Goal: Task Accomplishment & Management: Complete application form

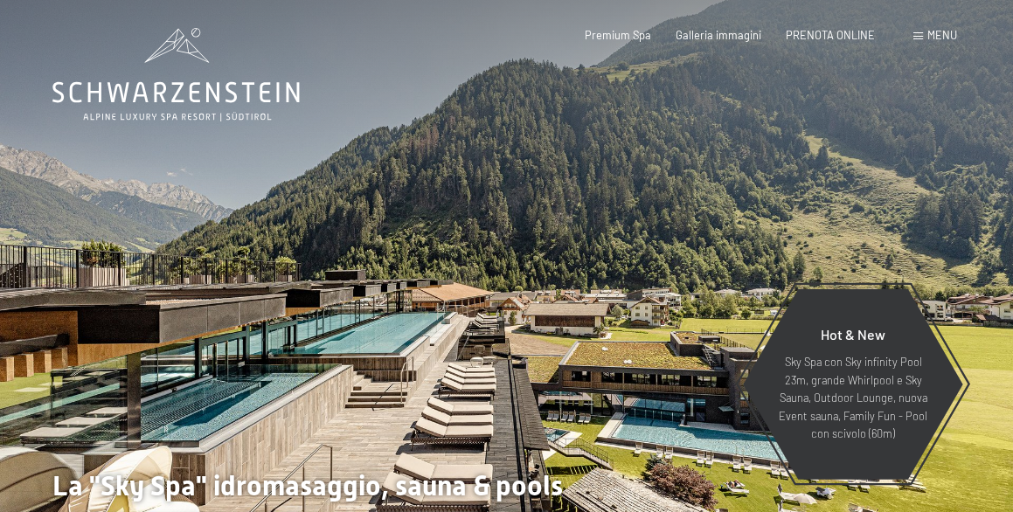
click at [857, 35] on span "PRENOTA ONLINE" at bounding box center [830, 35] width 89 height 14
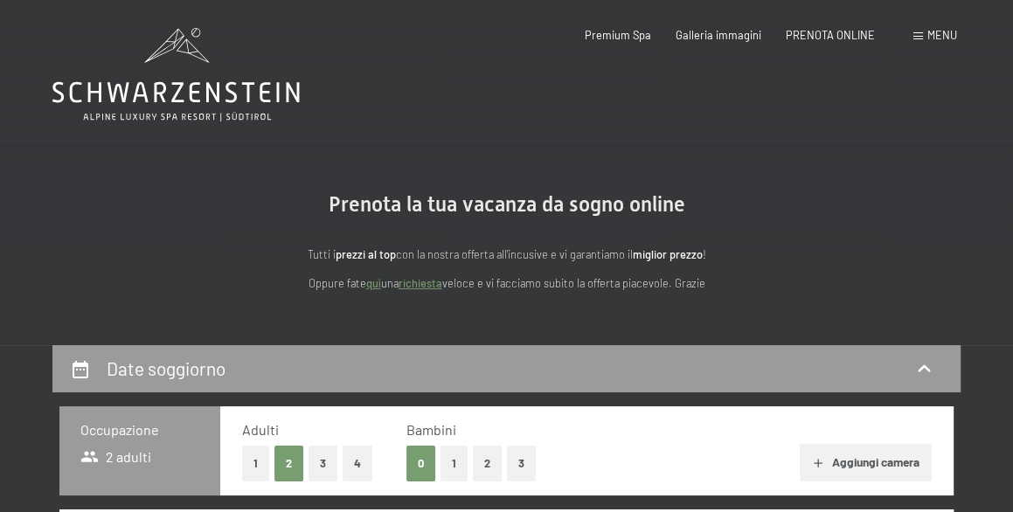
click at [425, 284] on link "richiesta" at bounding box center [421, 283] width 44 height 14
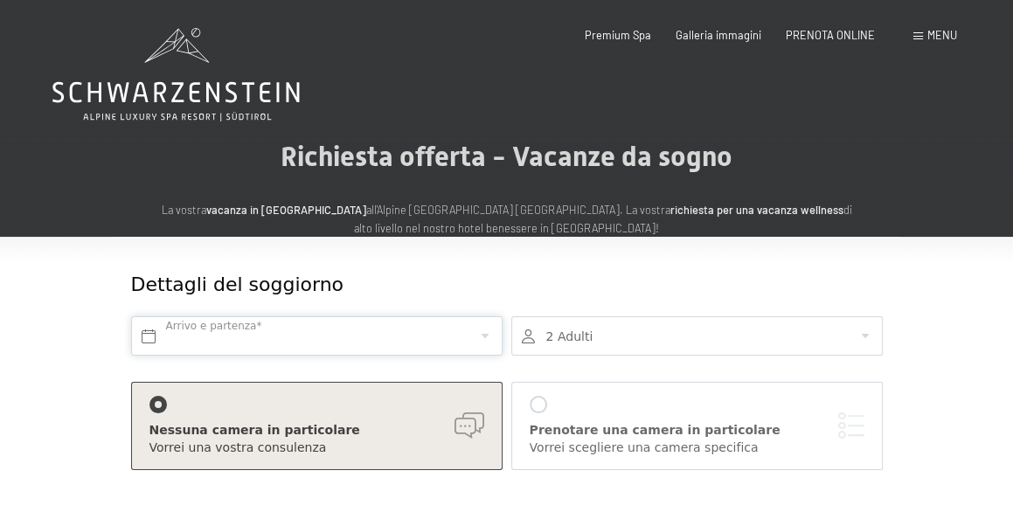
click at [301, 340] on input "text" at bounding box center [316, 335] width 371 height 39
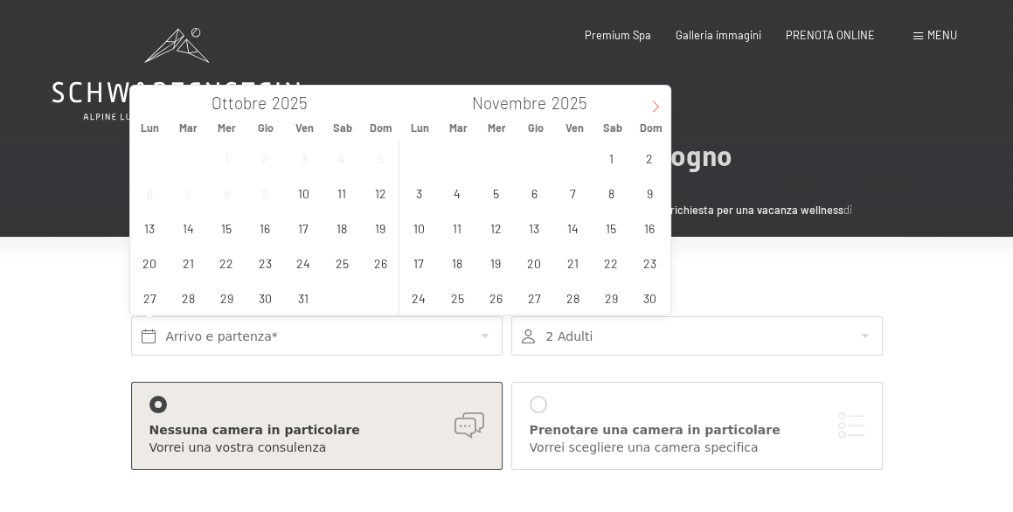
click at [650, 104] on icon at bounding box center [655, 107] width 12 height 12
click at [613, 159] on span "6" at bounding box center [611, 158] width 34 height 34
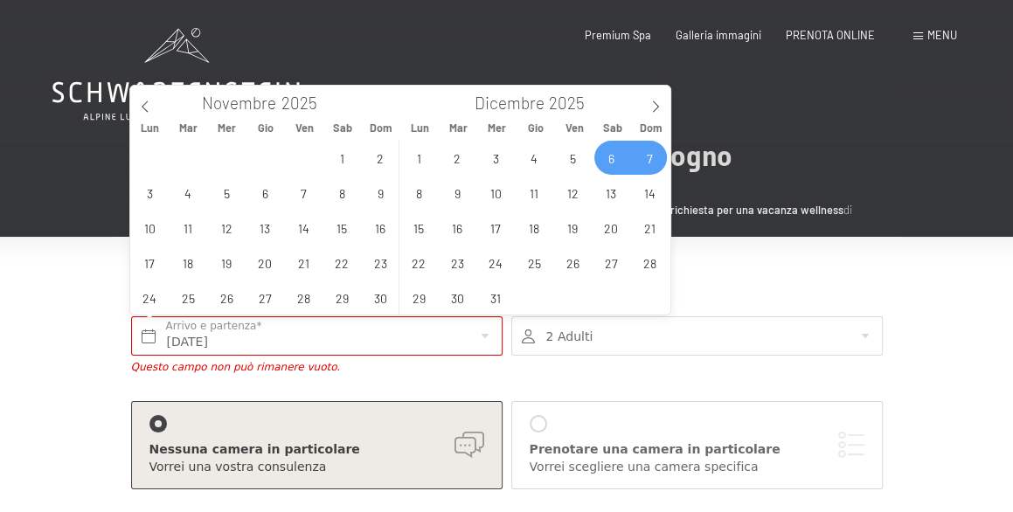
click at [640, 156] on span "7" at bounding box center [650, 158] width 34 height 34
type input "Sab. 06/12/2025 - Dom. 07/12/2025"
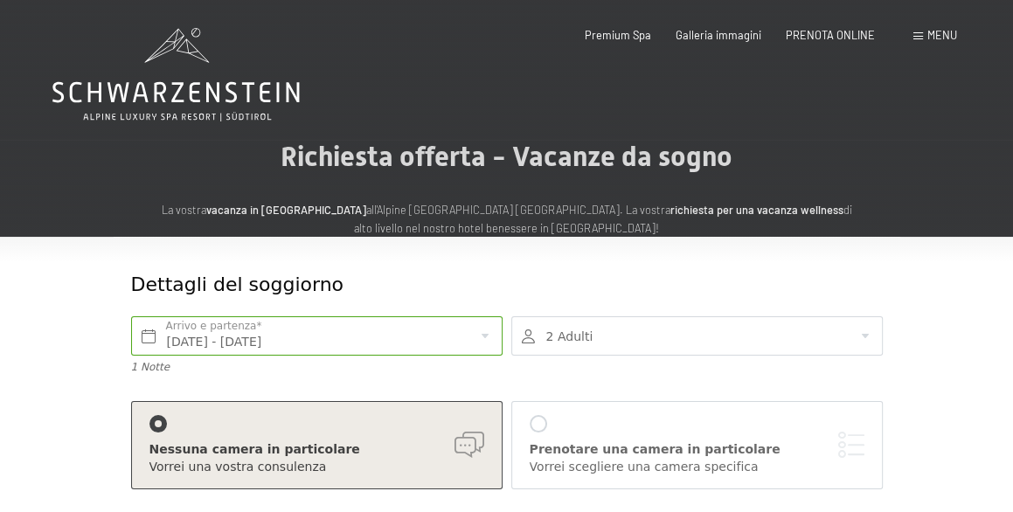
click at [660, 329] on div at bounding box center [696, 335] width 371 height 39
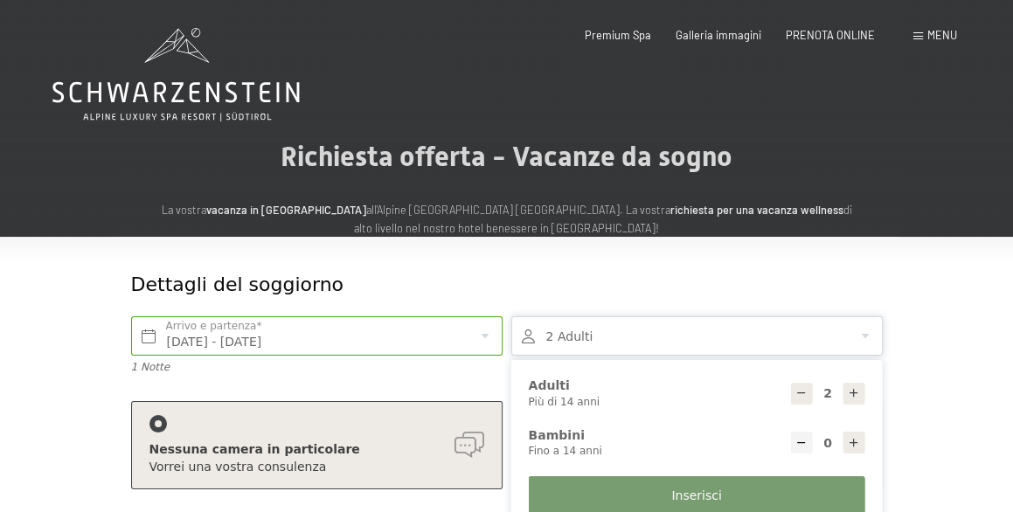
click at [856, 393] on icon at bounding box center [854, 393] width 12 height 12
type input "3"
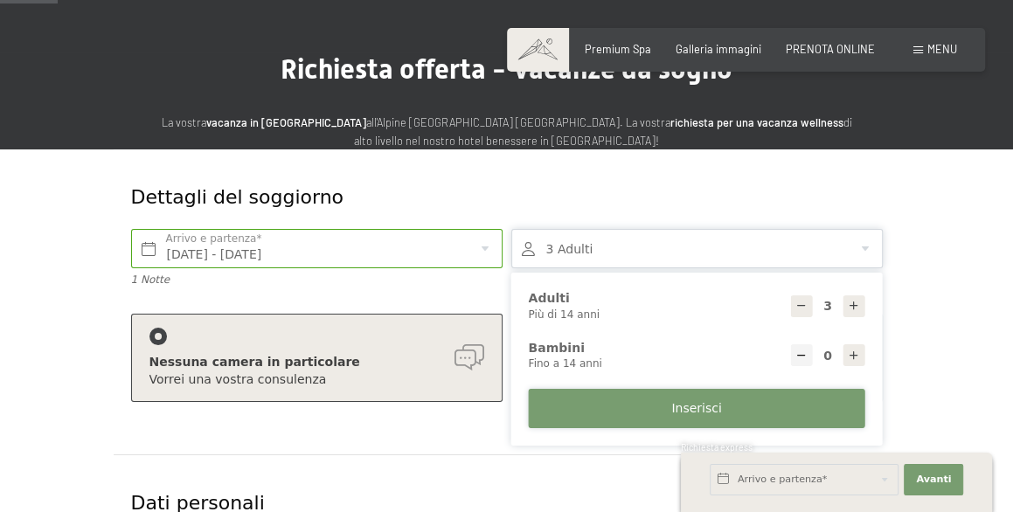
click at [650, 413] on button "Inserisci" at bounding box center [697, 408] width 336 height 39
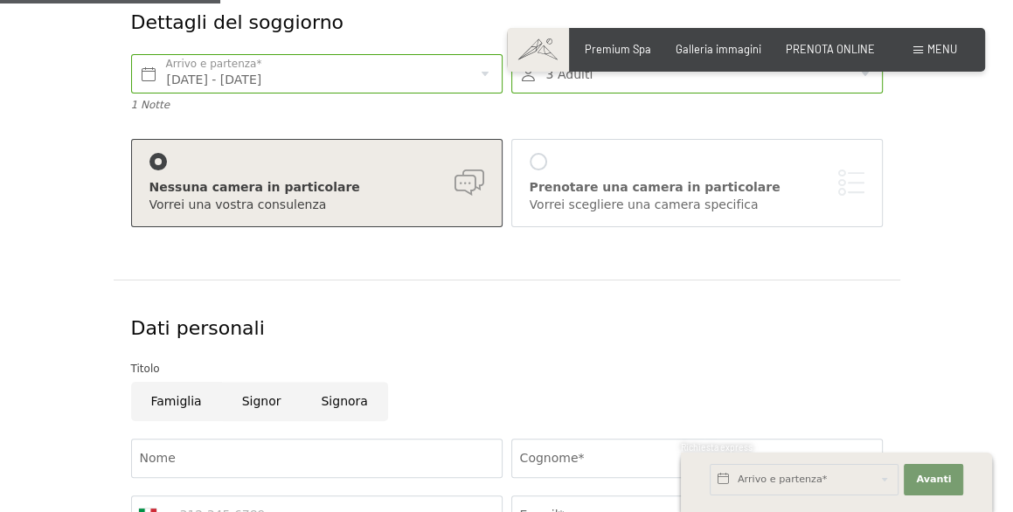
scroll to position [437, 0]
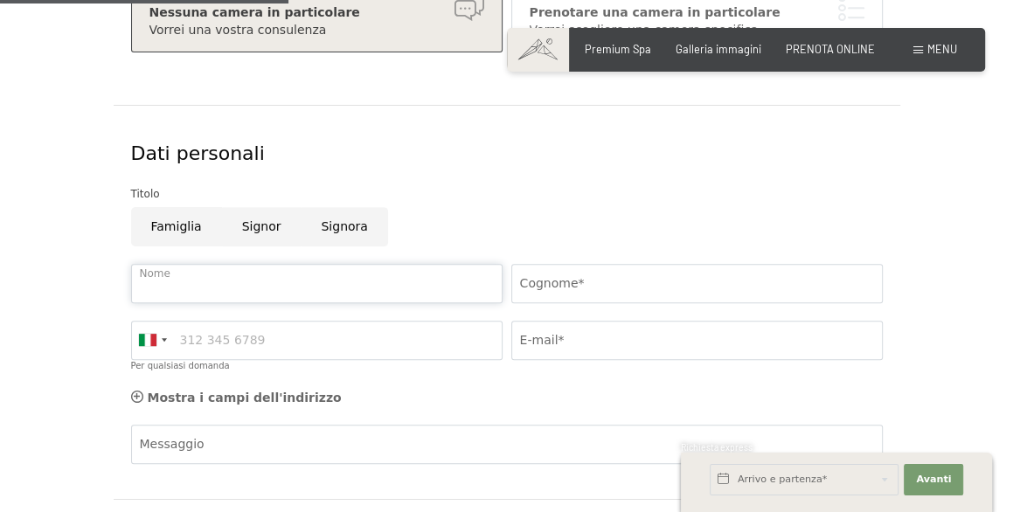
click at [275, 289] on input "Nome" at bounding box center [316, 283] width 371 height 39
type input "p"
type input "PAMELA"
click at [537, 273] on input "Cognome*" at bounding box center [696, 283] width 371 height 39
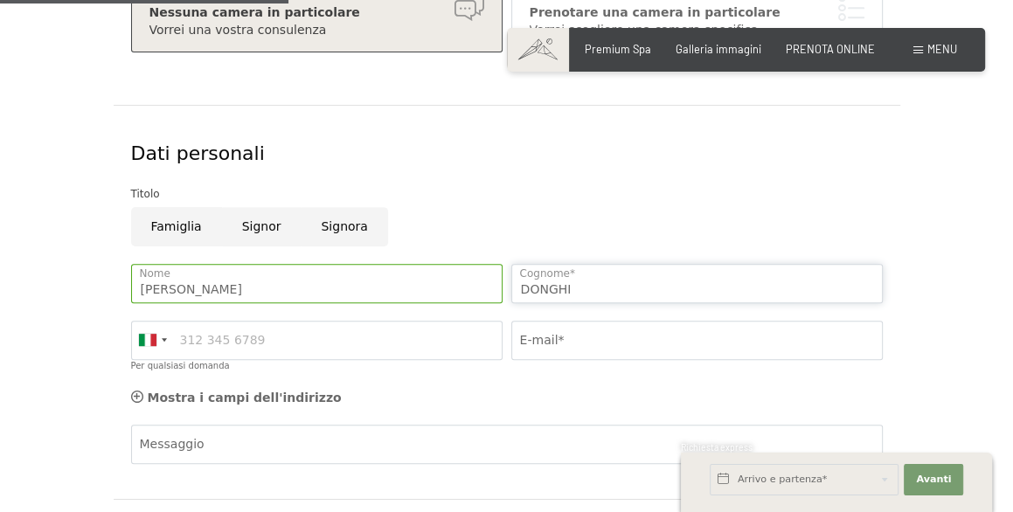
type input "DONGHI"
click at [357, 336] on input "Per qualsiasi domanda" at bounding box center [316, 340] width 371 height 39
type input "3389239685"
click at [567, 341] on input "E-mail*" at bounding box center [696, 340] width 371 height 39
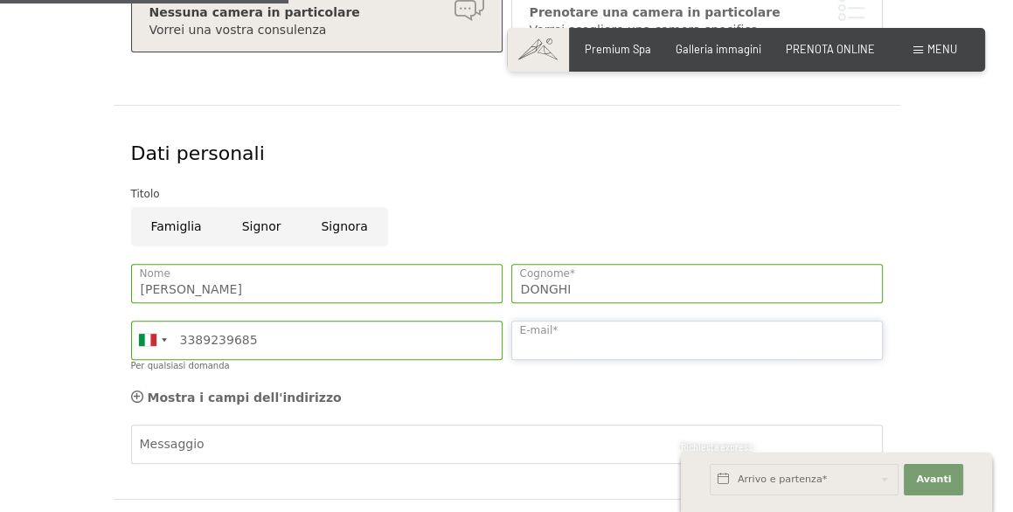
type input "pameladonghi@gmail.com"
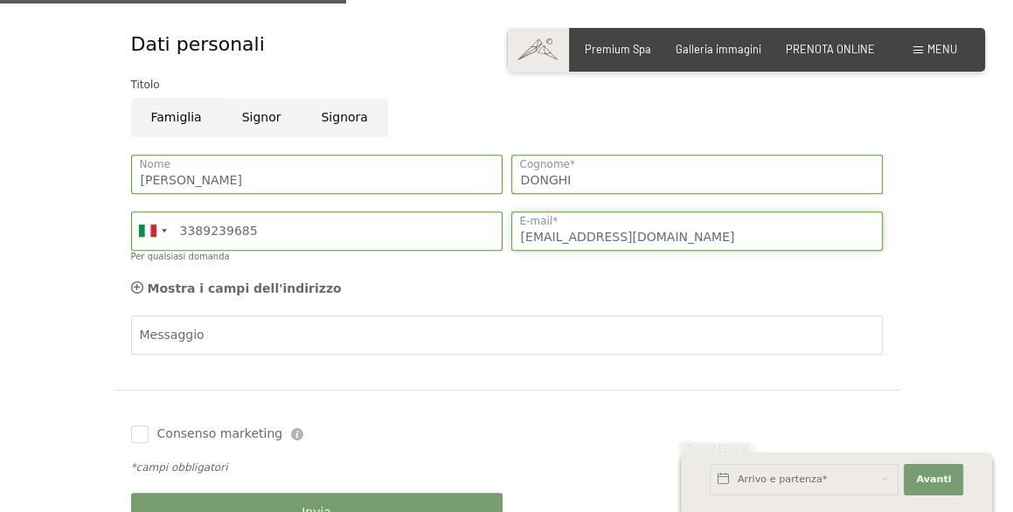
scroll to position [524, 0]
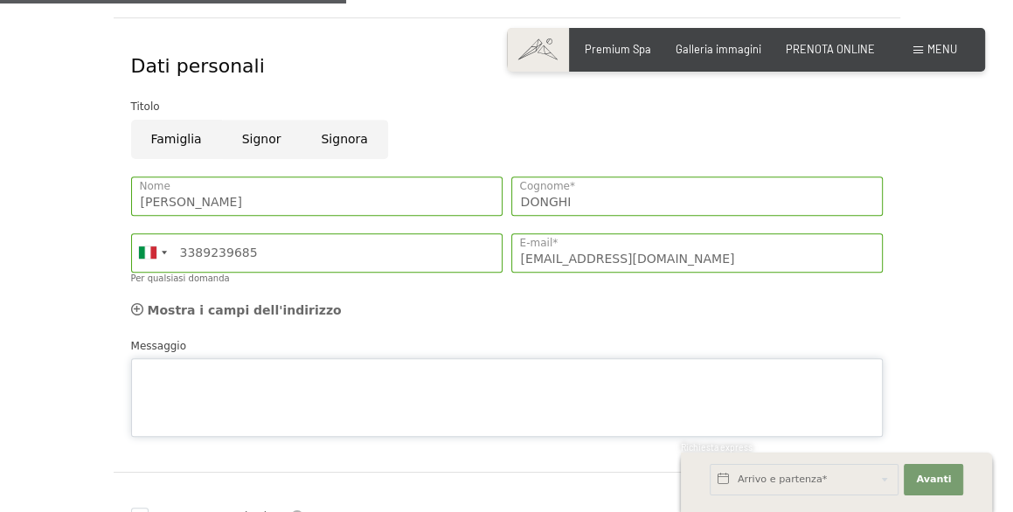
click at [311, 354] on div "Messaggio" at bounding box center [507, 387] width 752 height 101
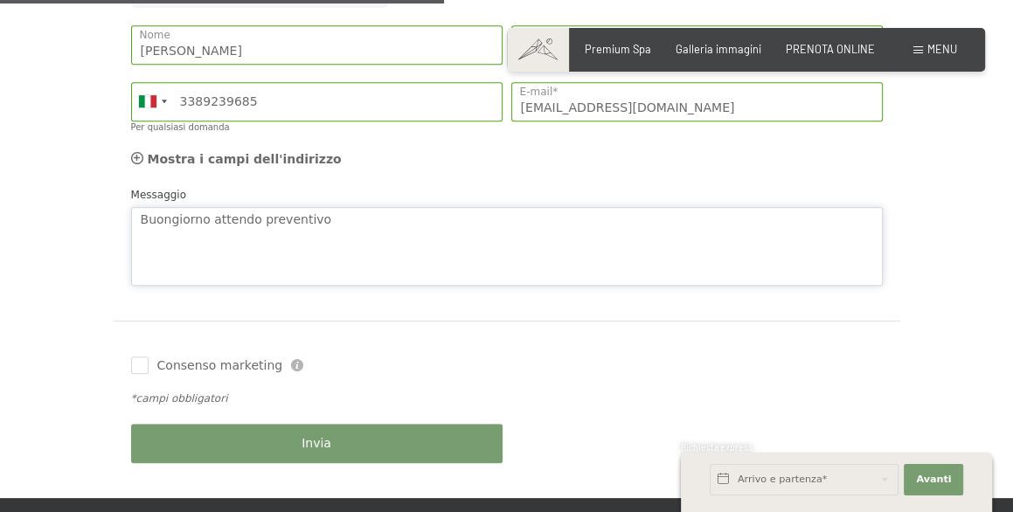
scroll to position [699, 0]
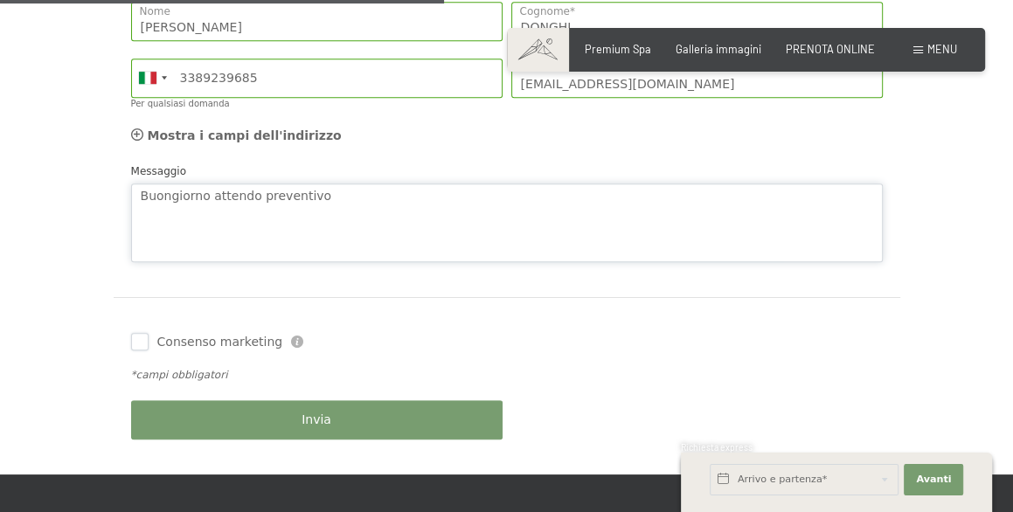
type textarea "Buongiorno attendo preventivo"
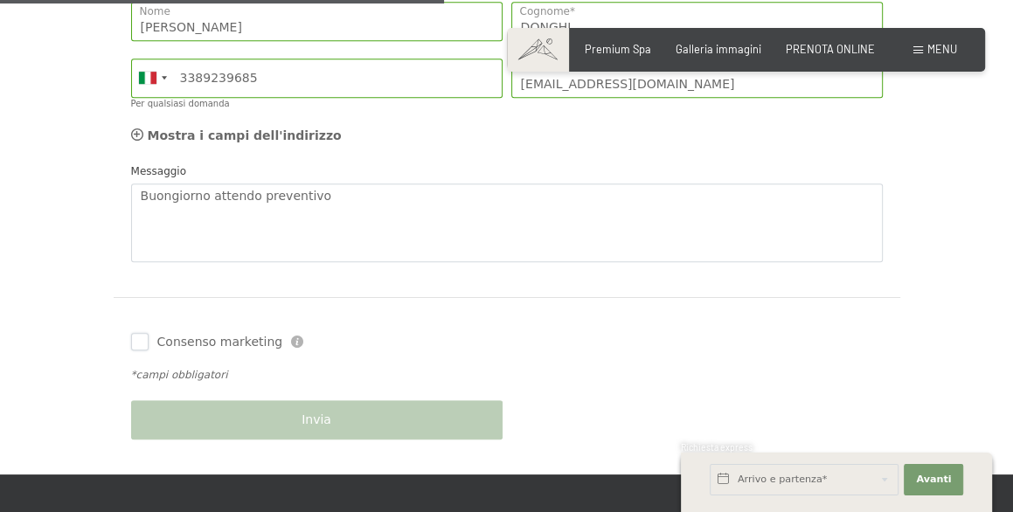
click at [134, 343] on input "Consenso marketing" at bounding box center [139, 341] width 17 height 17
checkbox input "true"
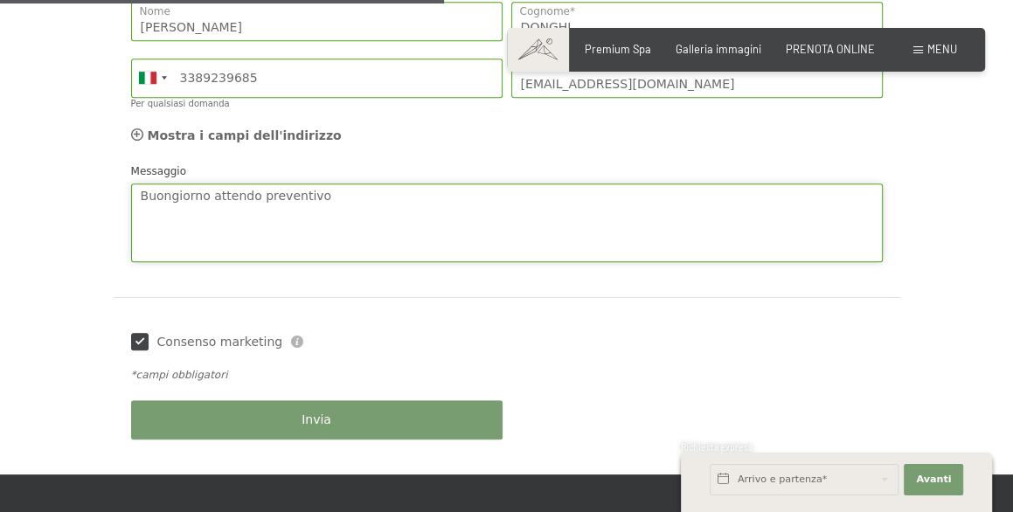
click at [506, 195] on textarea "Buongiorno attendo preventivo" at bounding box center [507, 223] width 752 height 79
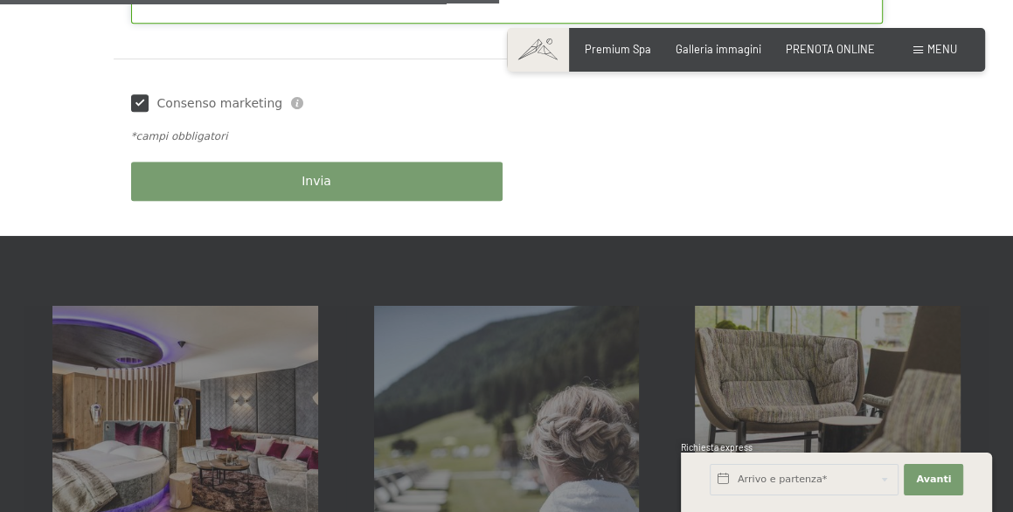
scroll to position [787, 0]
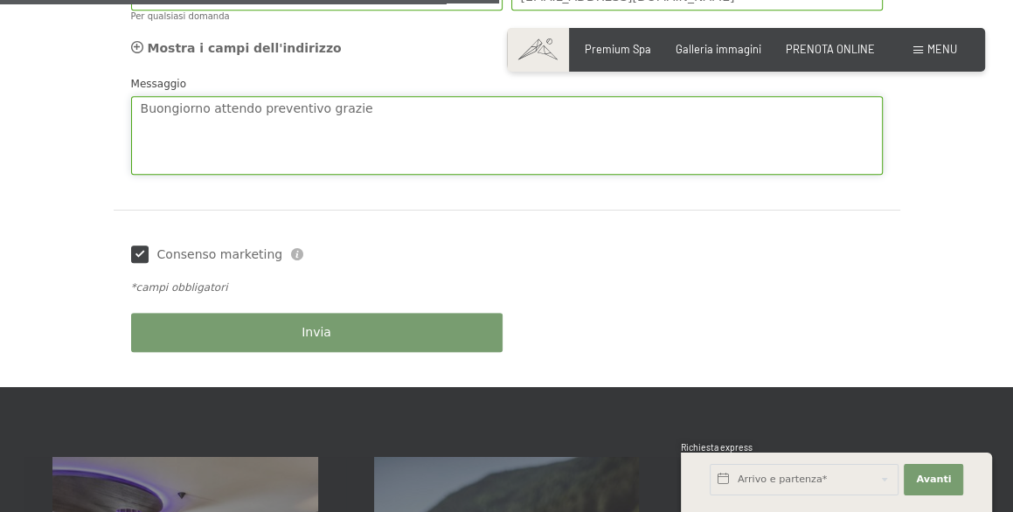
type textarea "Buongiorno attendo preventivo grazie"
click at [357, 335] on button "Invia" at bounding box center [316, 332] width 371 height 39
